Goal: Transaction & Acquisition: Register for event/course

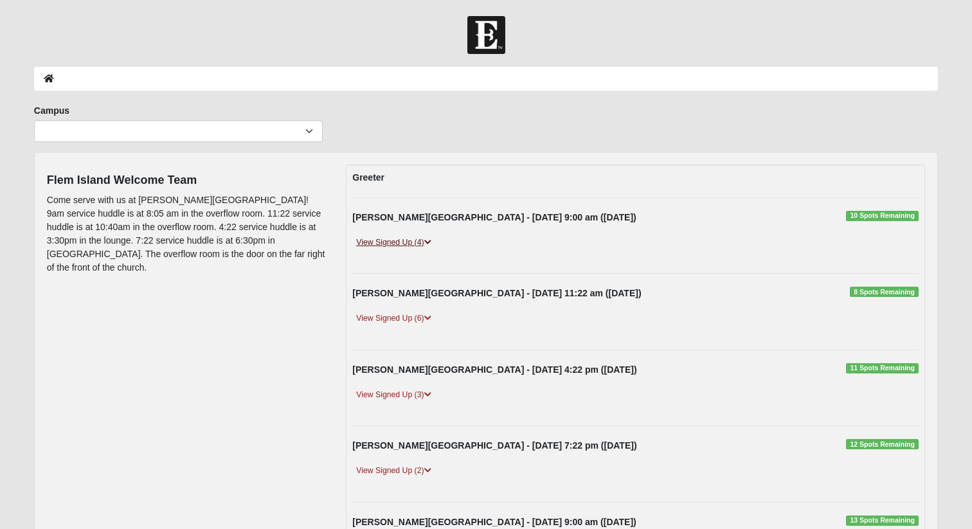
click at [416, 243] on link "View Signed Up (4)" at bounding box center [393, 242] width 82 height 13
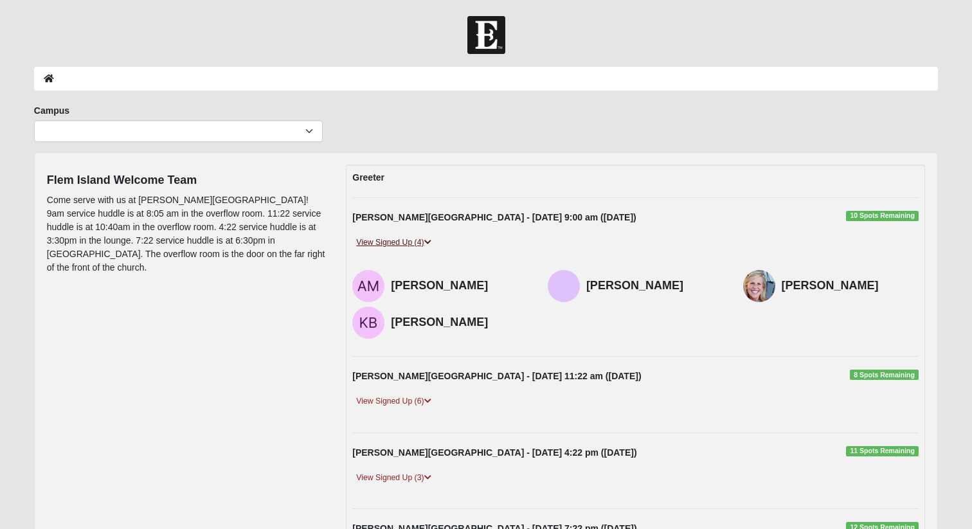
click at [405, 244] on link "View Signed Up (4)" at bounding box center [393, 242] width 82 height 13
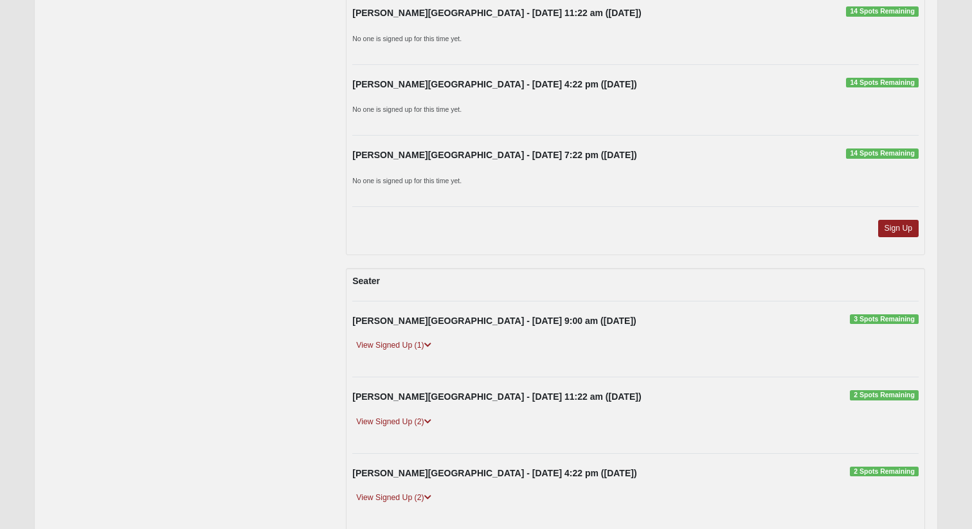
scroll to position [1202, 0]
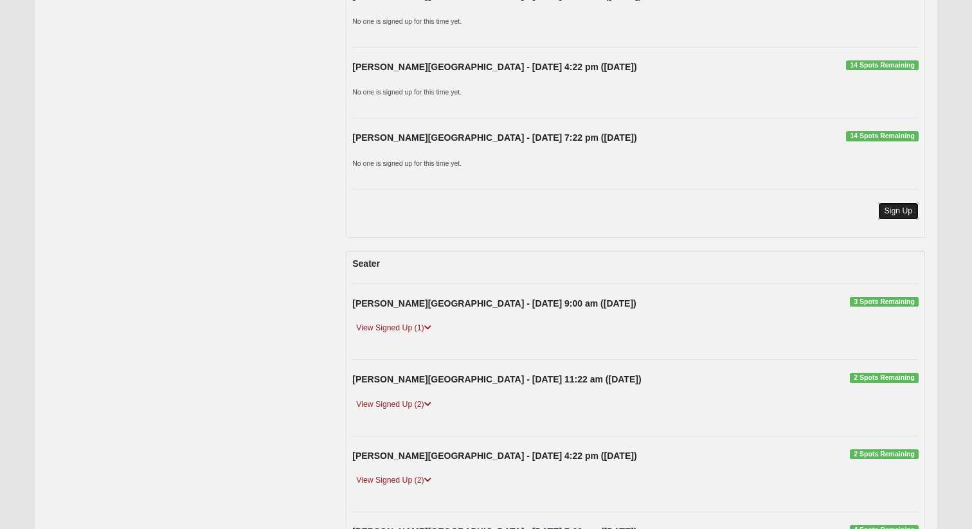
click at [882, 213] on link "Sign Up" at bounding box center [898, 210] width 41 height 17
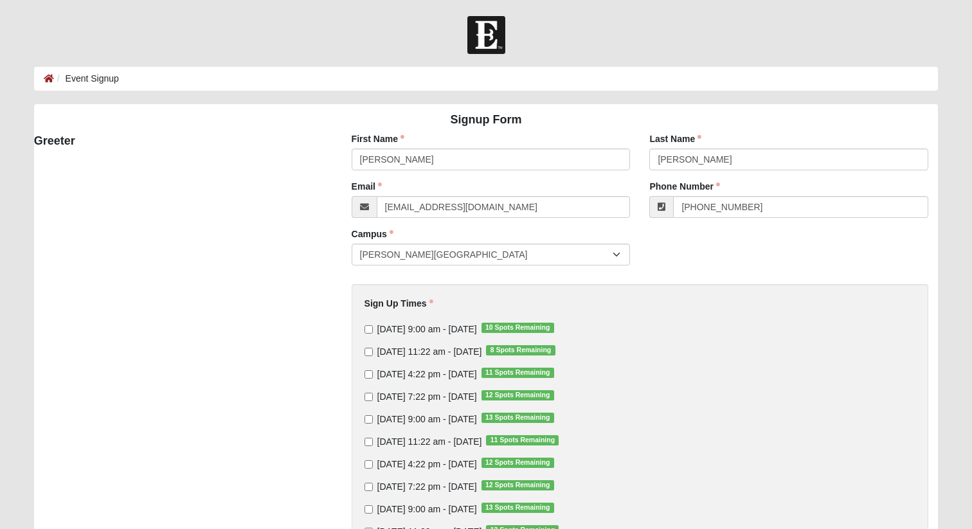
click at [372, 331] on label "[DATE] 9:00 am - [DATE] 10 Spots Remaining" at bounding box center [459, 329] width 190 height 13
click at [372, 331] on input "[DATE] 9:00 am - [DATE] 10 Spots Remaining" at bounding box center [368, 329] width 8 height 8
checkbox input "true"
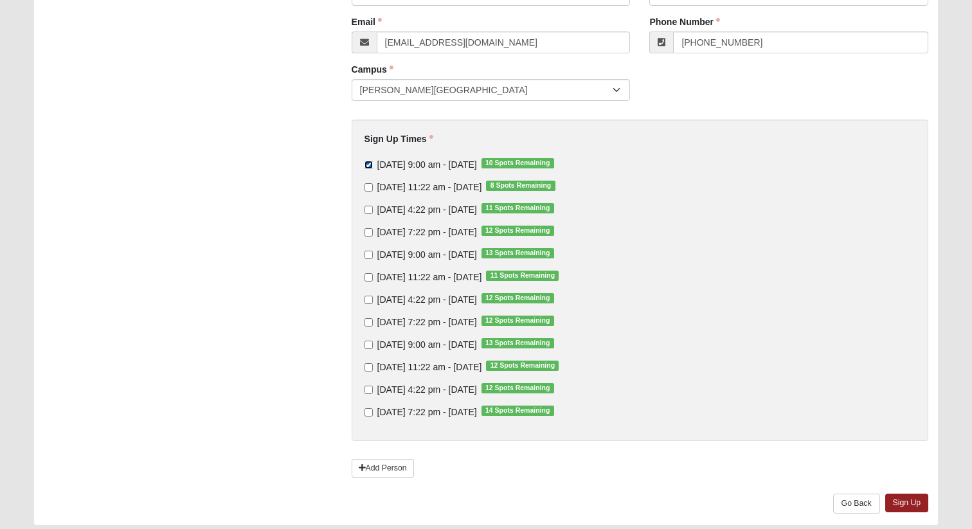
scroll to position [167, 0]
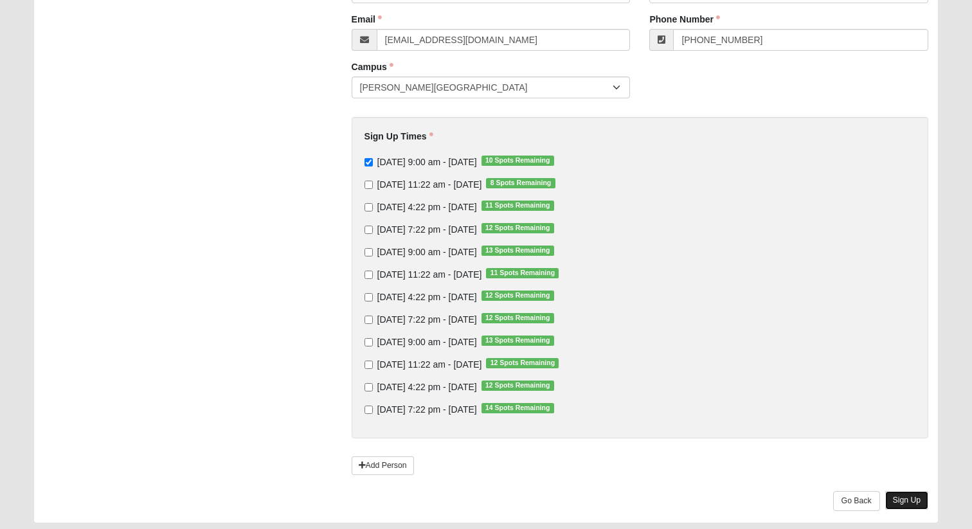
click at [898, 501] on link "Sign Up" at bounding box center [907, 500] width 44 height 19
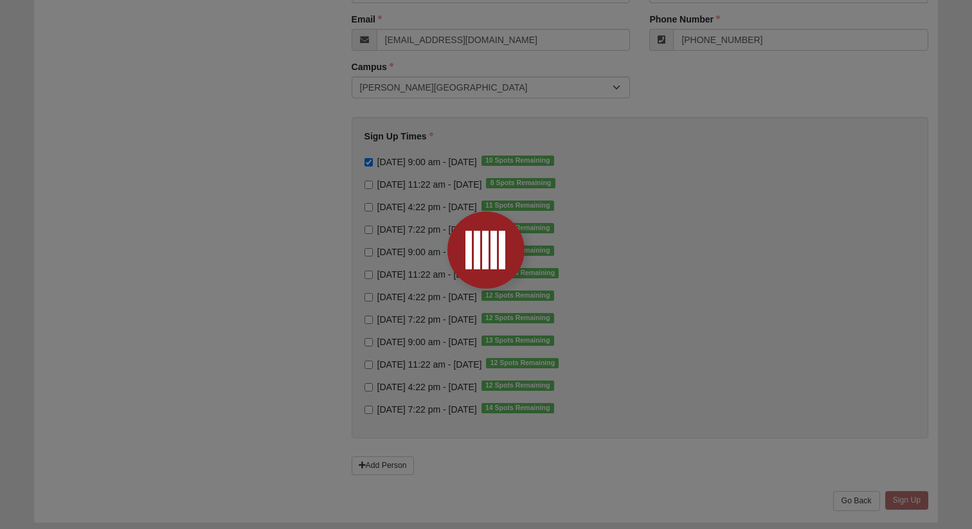
scroll to position [0, 0]
